Goal: Task Accomplishment & Management: Use online tool/utility

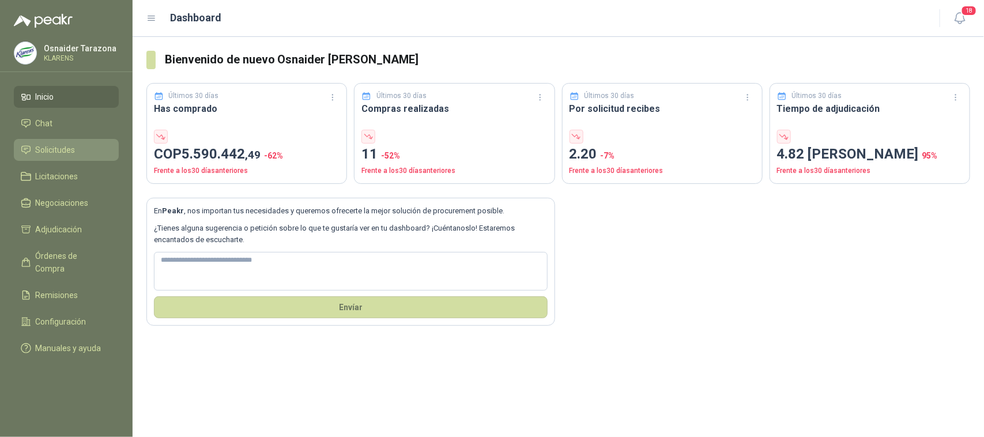
click at [98, 147] on li "Solicitudes" at bounding box center [66, 150] width 91 height 13
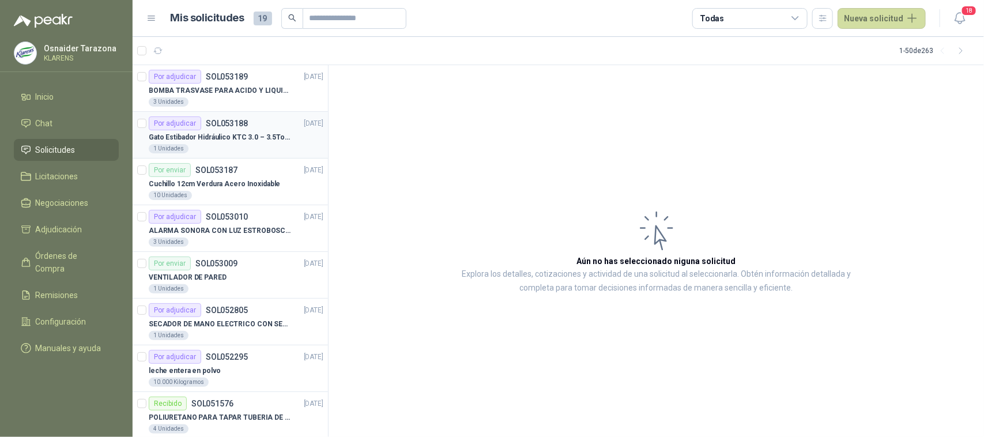
click at [228, 142] on p "Gato Estibador Hidráulico KTC 3.0 – 3.5Ton 1.2mt HPT" at bounding box center [221, 137] width 144 height 11
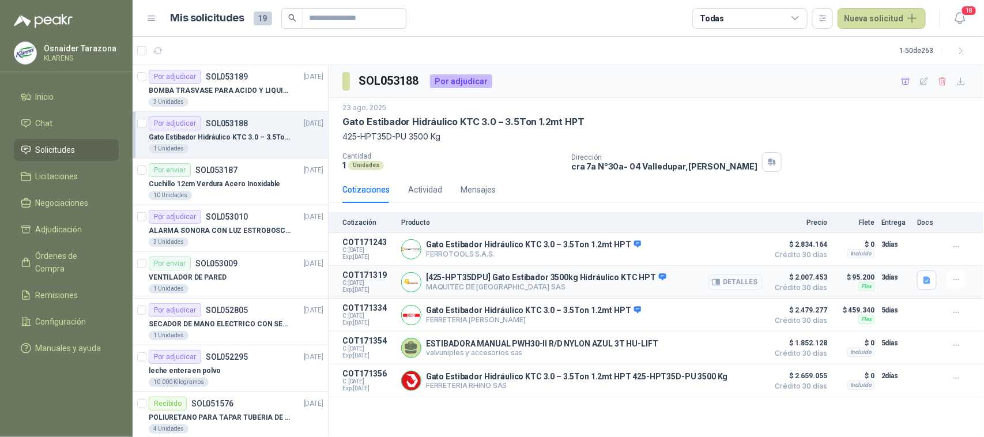
click at [748, 284] on button "Detalles" at bounding box center [736, 282] width 54 height 16
click at [728, 286] on button "Detalles" at bounding box center [736, 282] width 54 height 16
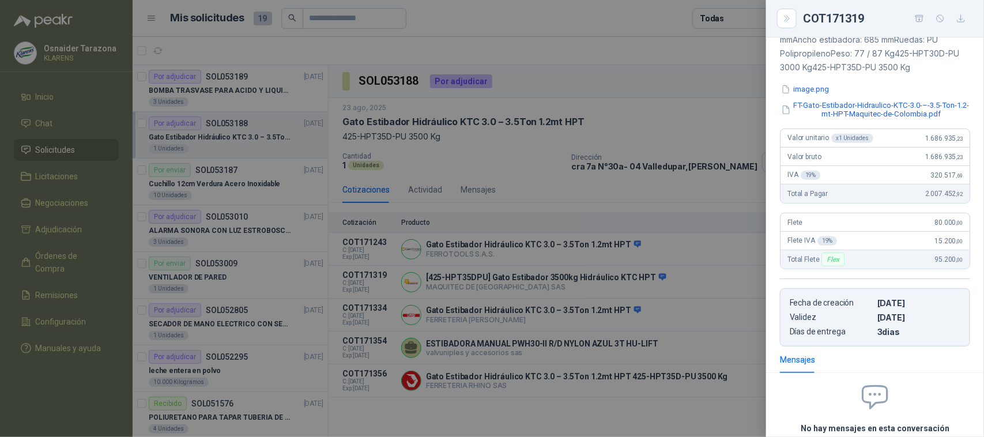
scroll to position [73, 0]
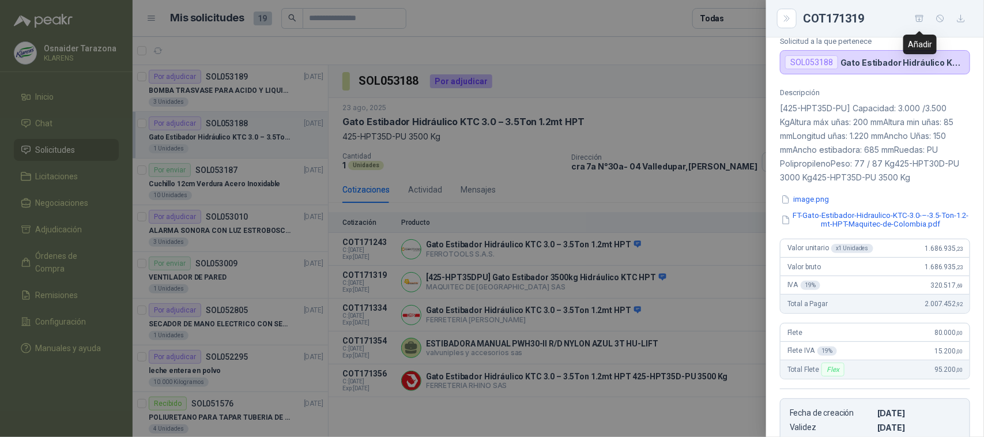
click at [923, 14] on icon "button" at bounding box center [920, 19] width 10 height 10
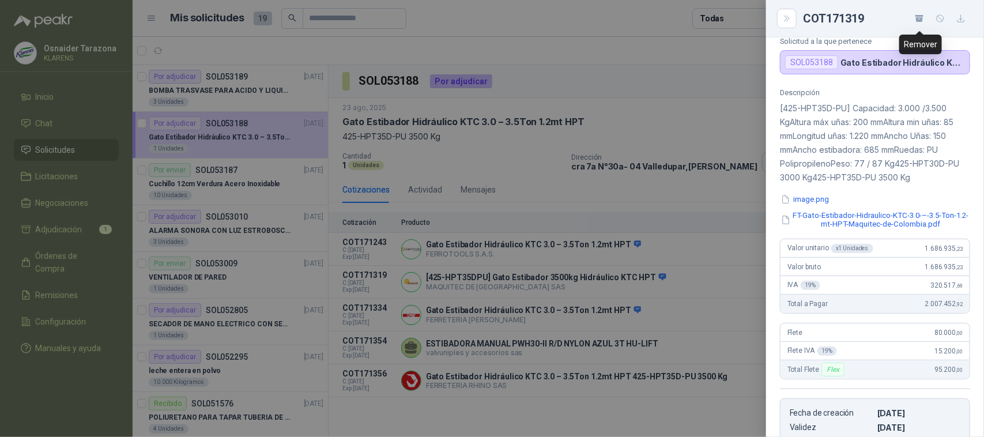
click at [924, 21] on icon "button" at bounding box center [920, 19] width 10 height 10
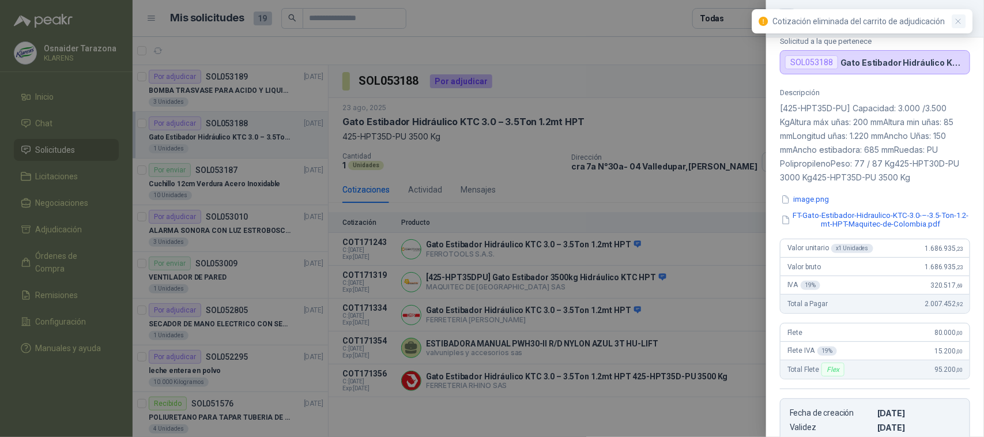
click at [961, 23] on icon "button" at bounding box center [959, 22] width 10 height 10
click at [924, 16] on icon "button" at bounding box center [920, 19] width 10 height 10
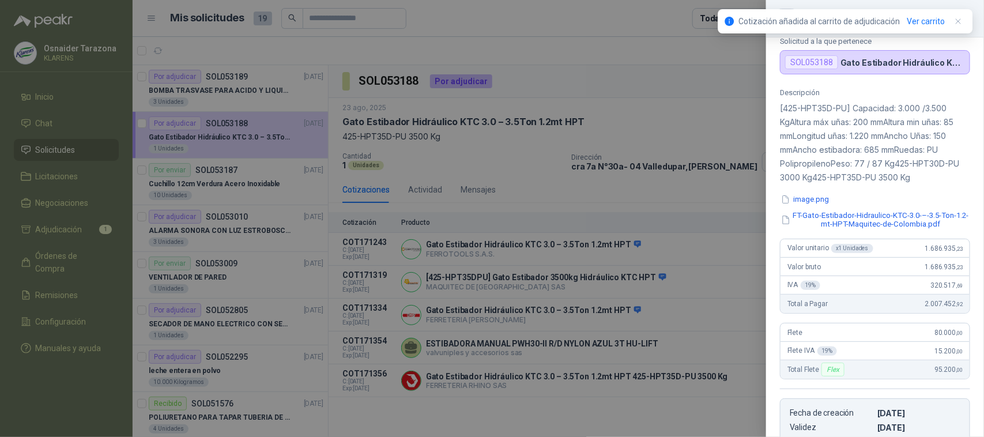
click at [715, 58] on div at bounding box center [492, 218] width 984 height 437
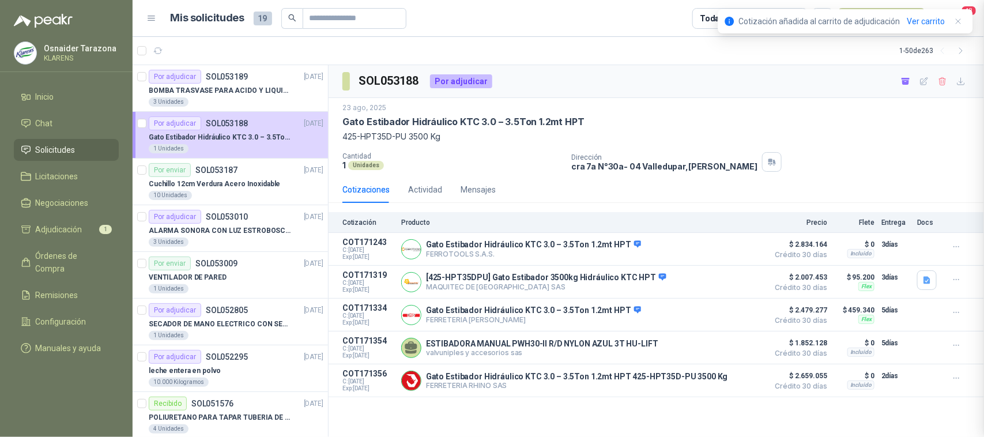
scroll to position [289, 0]
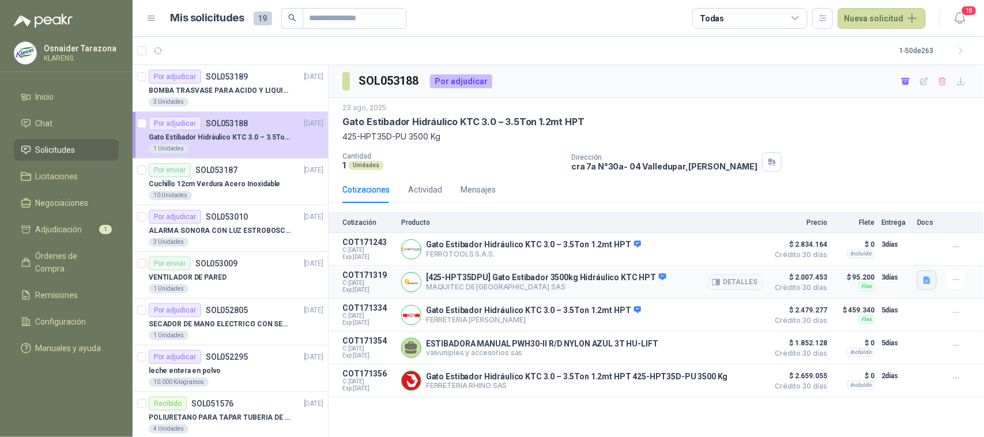
click at [933, 284] on button "button" at bounding box center [927, 280] width 20 height 20
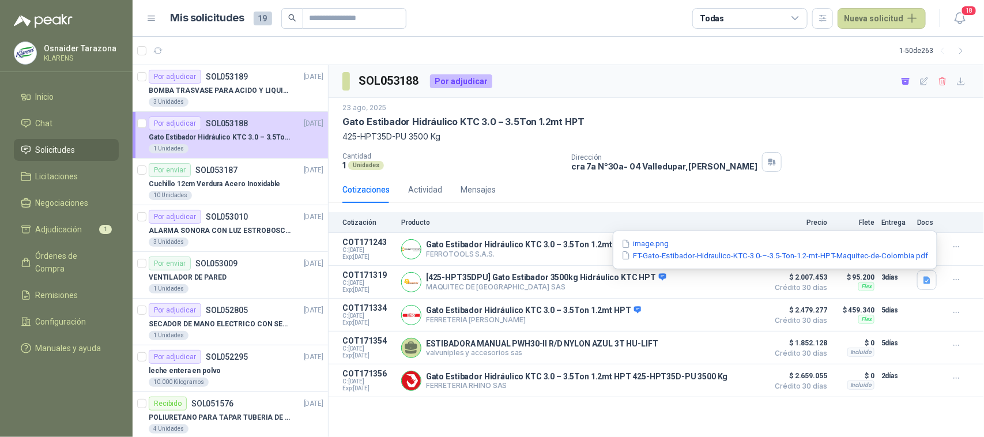
drag, startPoint x: 760, startPoint y: 141, endPoint x: 794, endPoint y: 133, distance: 35.0
click at [760, 140] on p "425-HPT35D-PU 3500 Kg" at bounding box center [656, 136] width 628 height 13
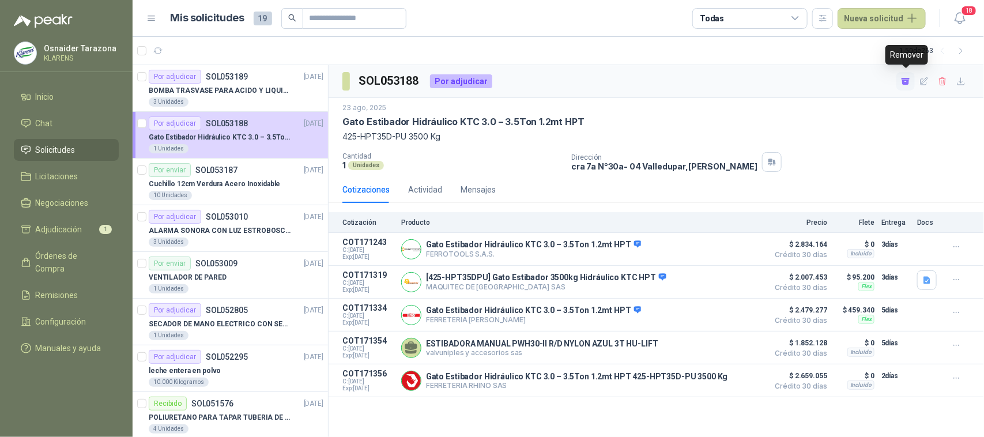
click at [909, 78] on icon "button" at bounding box center [906, 79] width 9 height 2
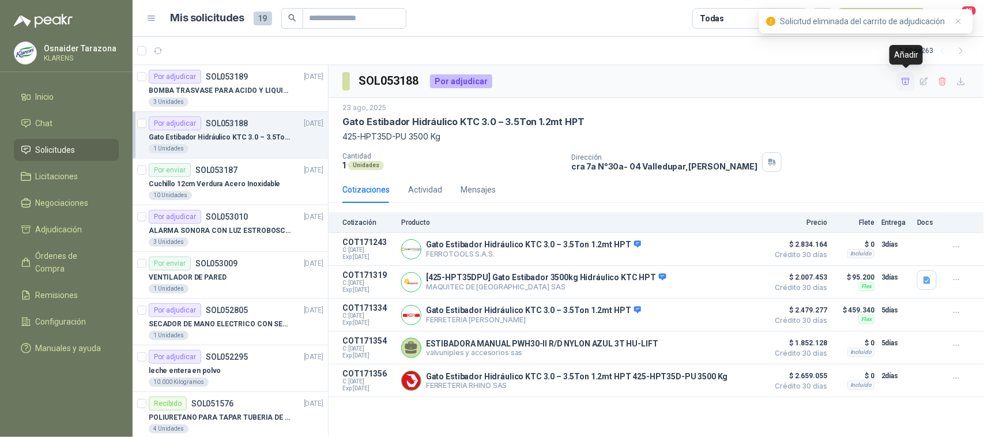
click at [909, 78] on icon "button" at bounding box center [906, 82] width 10 height 10
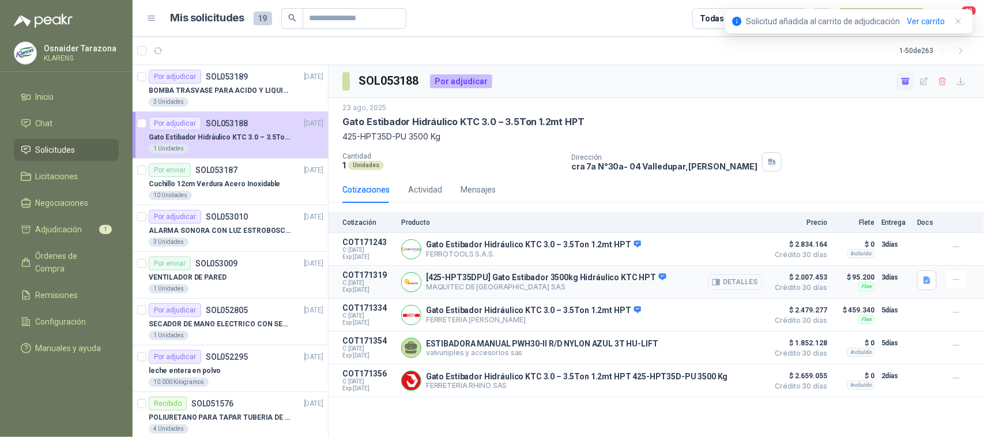
click at [718, 283] on icon "button" at bounding box center [718, 282] width 3 height 5
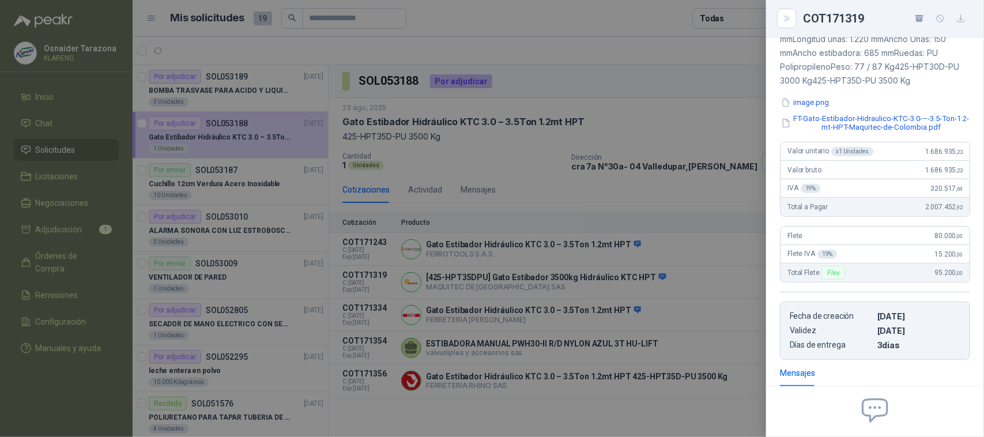
scroll to position [0, 0]
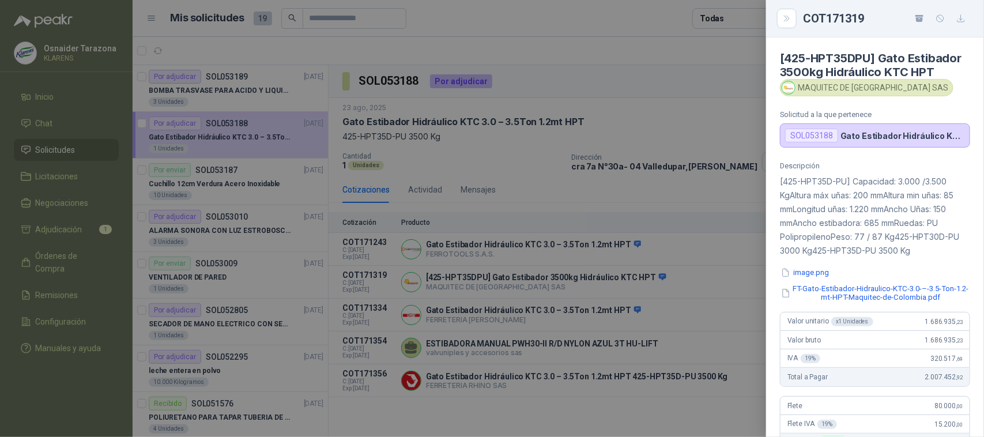
drag, startPoint x: 58, startPoint y: 205, endPoint x: 64, endPoint y: 253, distance: 47.7
click at [55, 209] on div at bounding box center [492, 218] width 984 height 437
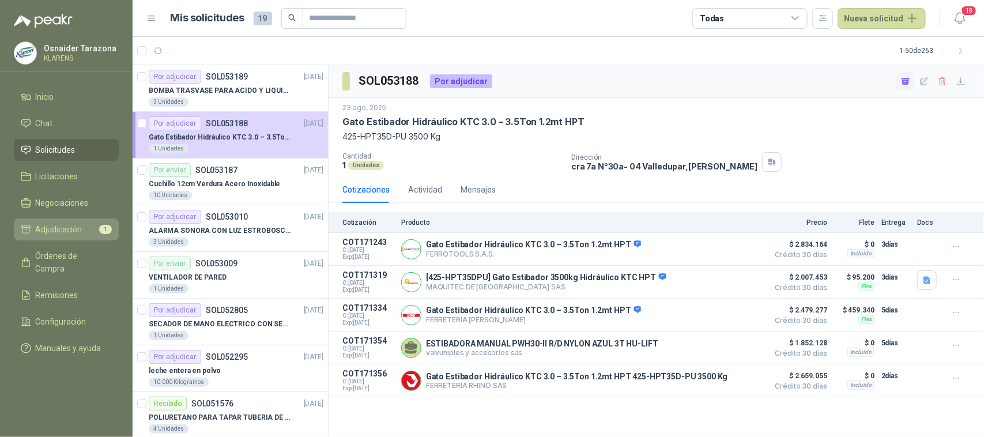
click at [70, 234] on span "Adjudicación" at bounding box center [59, 229] width 47 height 13
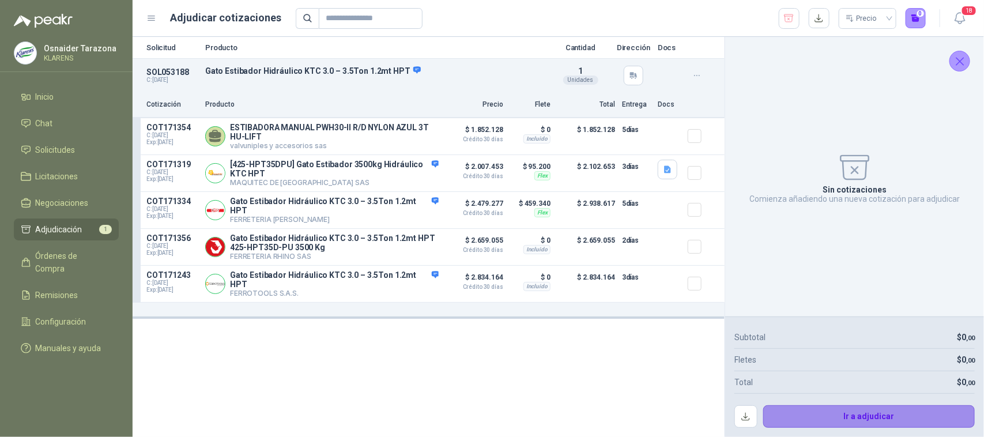
click at [889, 415] on button "Ir a adjudicar" at bounding box center [869, 416] width 212 height 23
click at [927, 416] on button "Ir a adjudicar" at bounding box center [869, 416] width 212 height 23
click at [396, 176] on icon "button" at bounding box center [394, 173] width 3 height 5
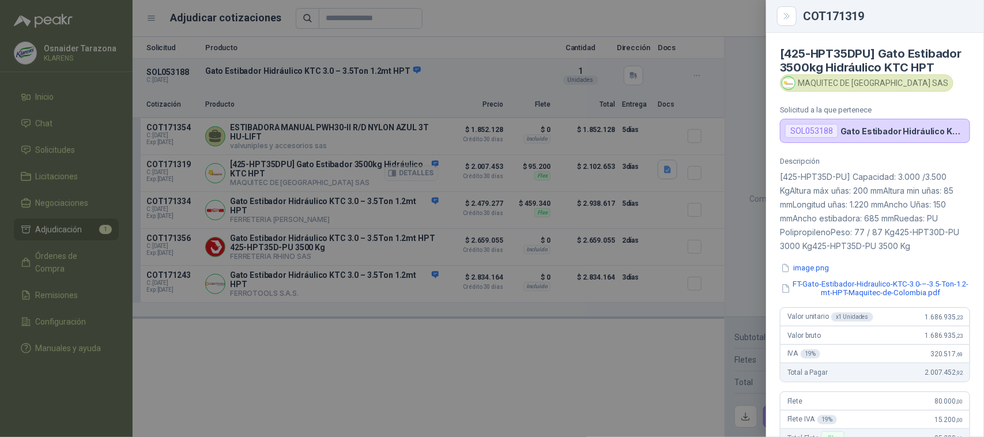
scroll to position [280, 0]
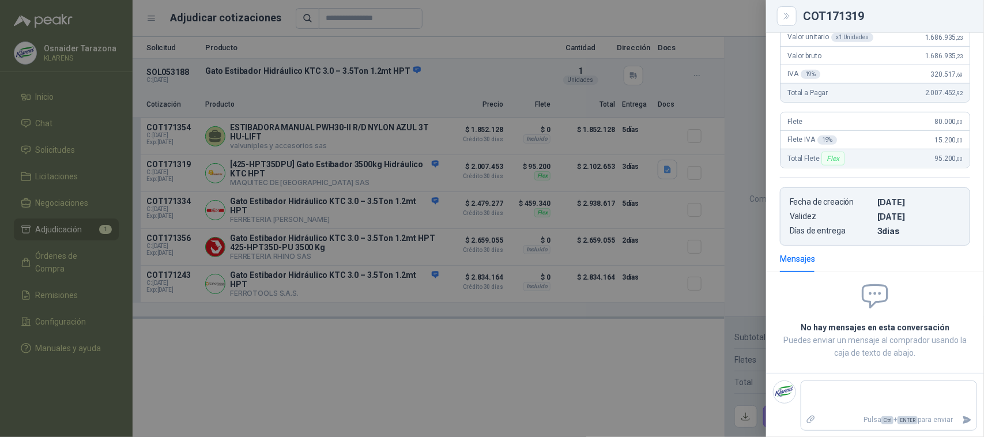
click at [567, 344] on div at bounding box center [492, 218] width 984 height 437
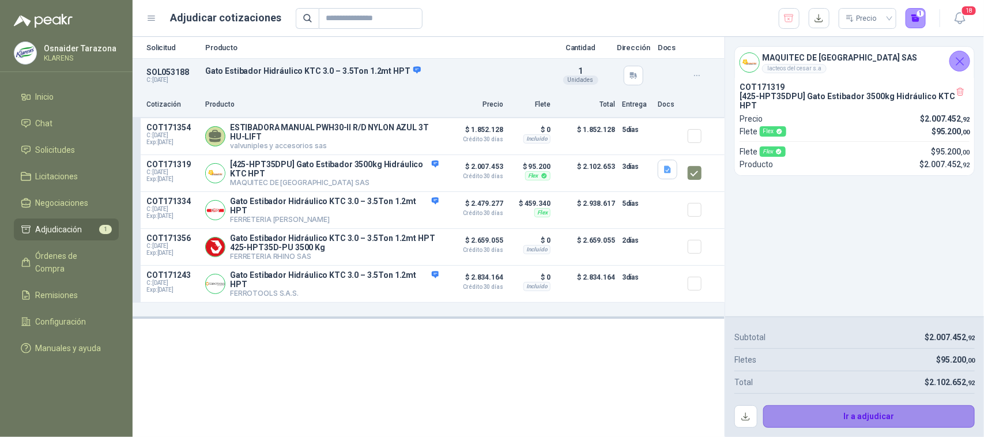
click at [868, 419] on button "Ir a adjudicar" at bounding box center [869, 416] width 212 height 23
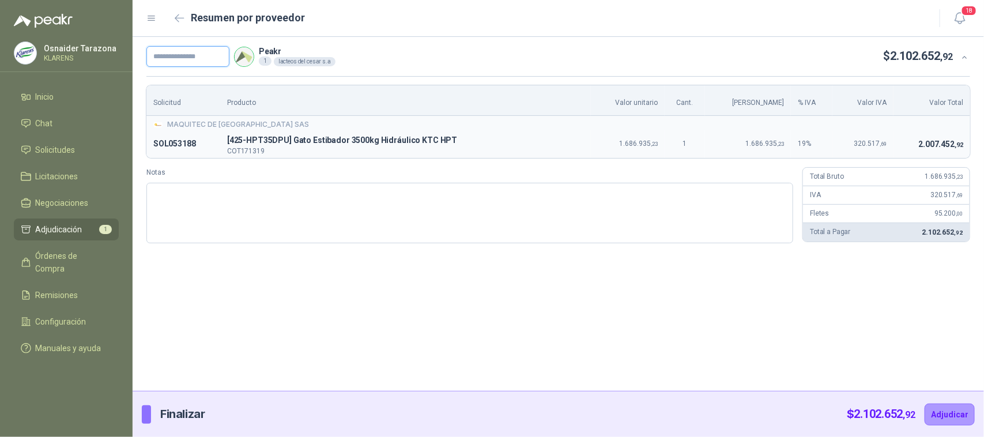
click at [189, 63] on input "text" at bounding box center [187, 56] width 83 height 21
type input "*****"
click at [946, 413] on button "Adjudicar" at bounding box center [950, 415] width 50 height 22
